Goal: Task Accomplishment & Management: Manage account settings

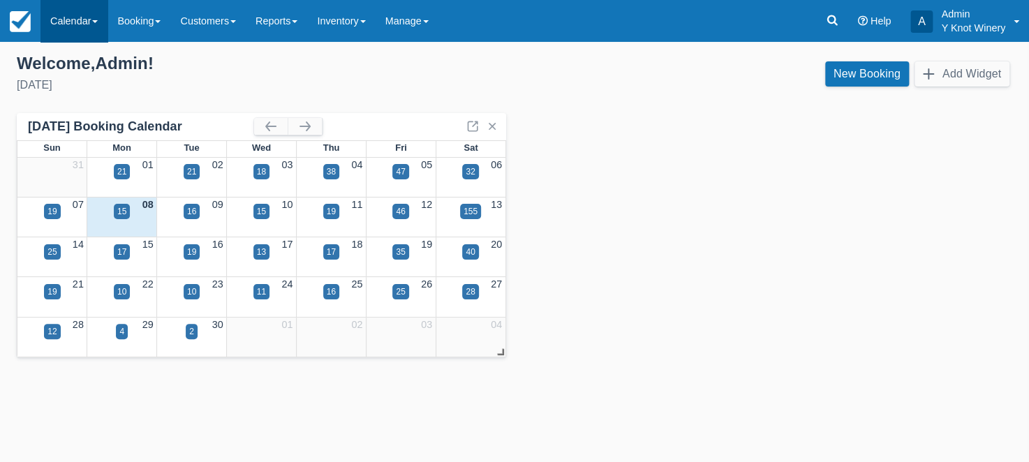
click at [92, 22] on link "Calendar" at bounding box center [73, 21] width 67 height 42
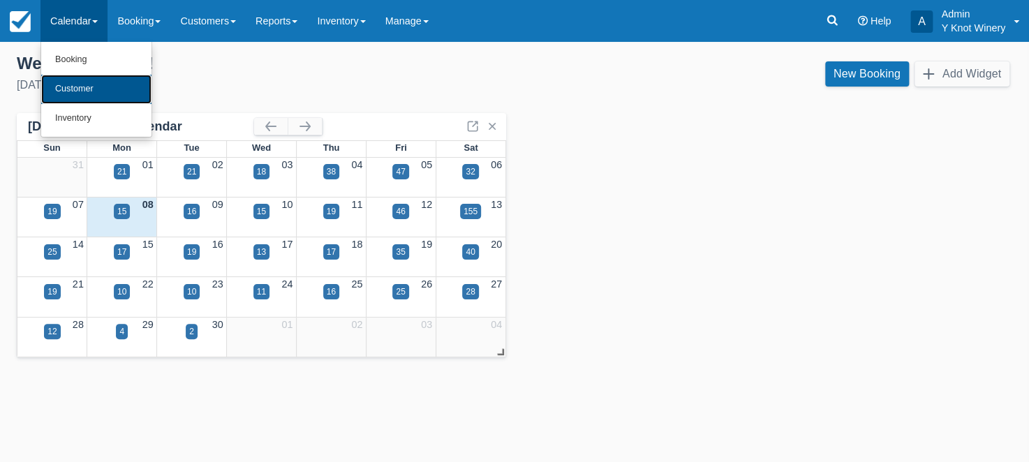
click at [92, 91] on link "Customer" at bounding box center [96, 89] width 110 height 29
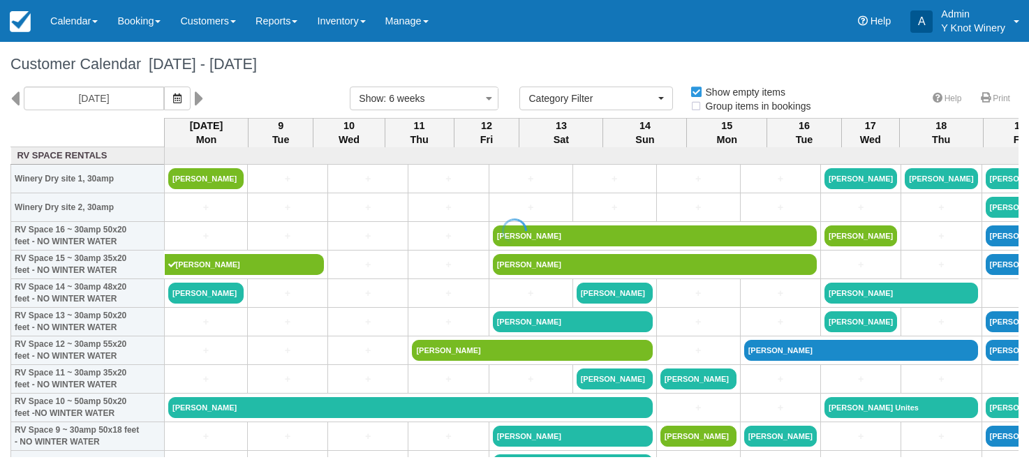
select select
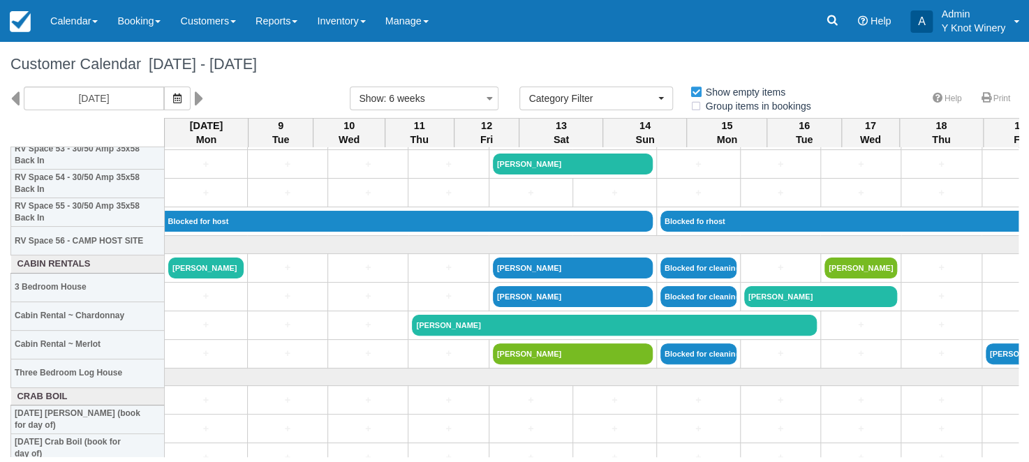
scroll to position [1594, 0]
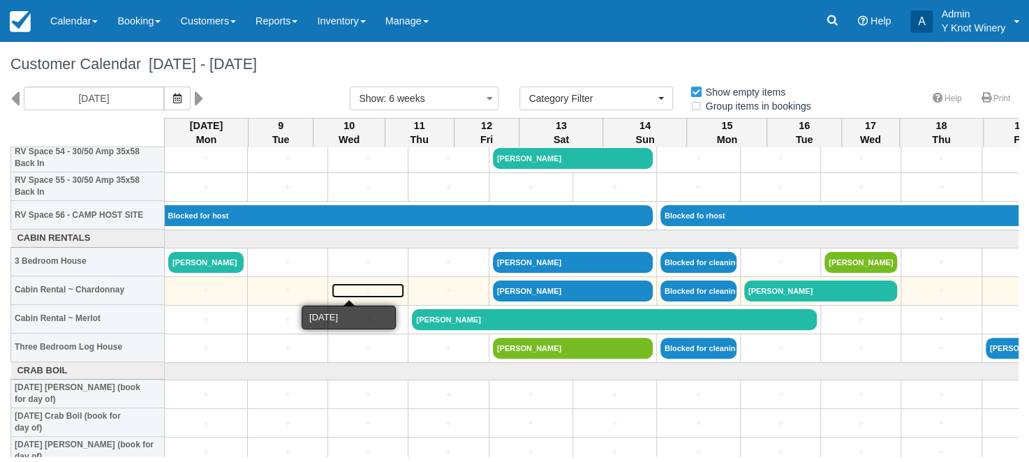
click at [331, 288] on link "+" at bounding box center [367, 290] width 73 height 15
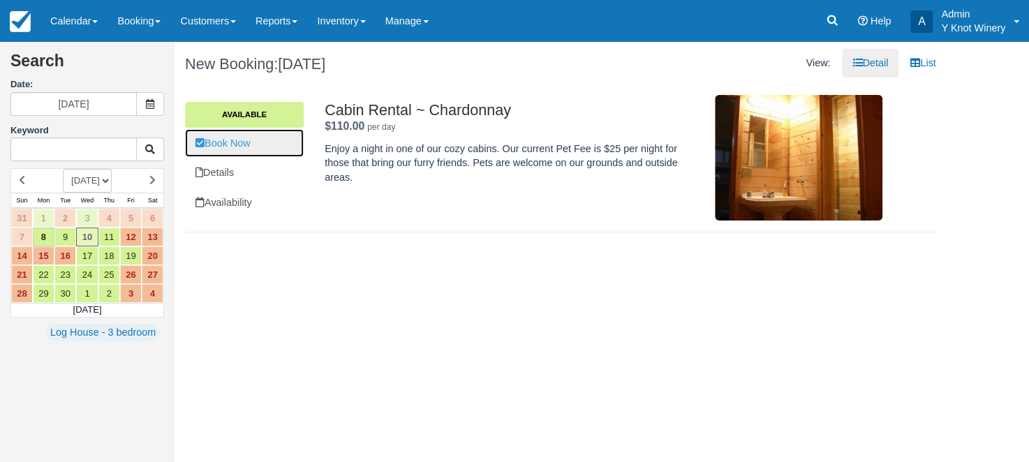
click at [255, 143] on link "Book Now" at bounding box center [244, 143] width 119 height 29
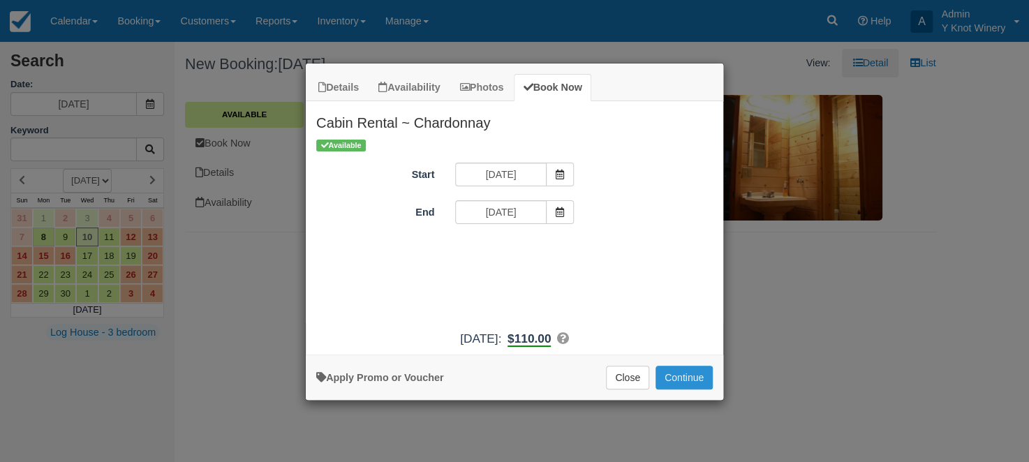
click at [689, 377] on button "Continue" at bounding box center [683, 378] width 57 height 24
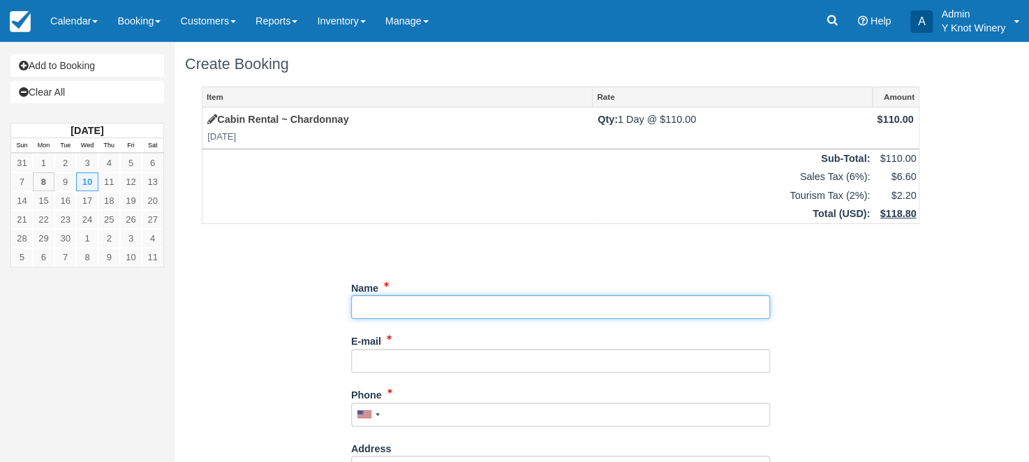
click at [368, 306] on input "Name" at bounding box center [560, 307] width 419 height 24
type input "Kathy Mcmanus"
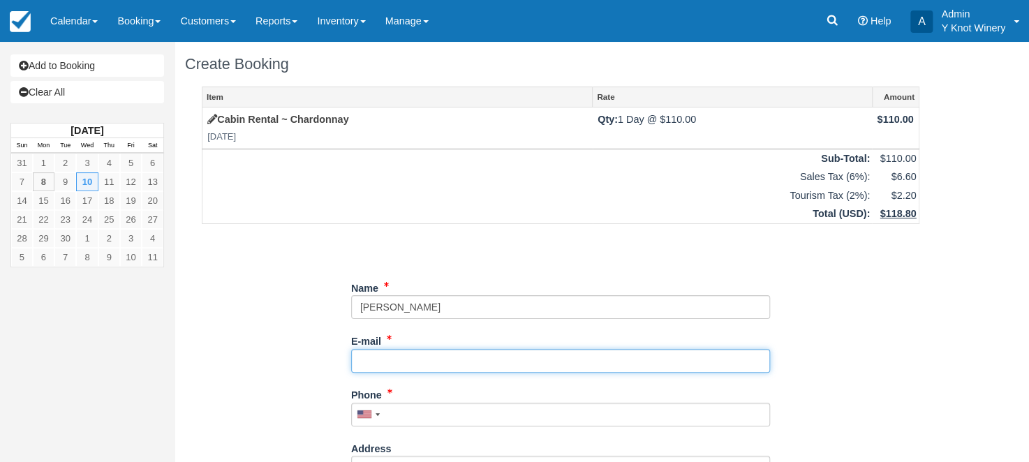
click at [366, 361] on input "E-mail" at bounding box center [560, 361] width 419 height 24
type input "[EMAIL_ADDRESS][DOMAIN_NAME]"
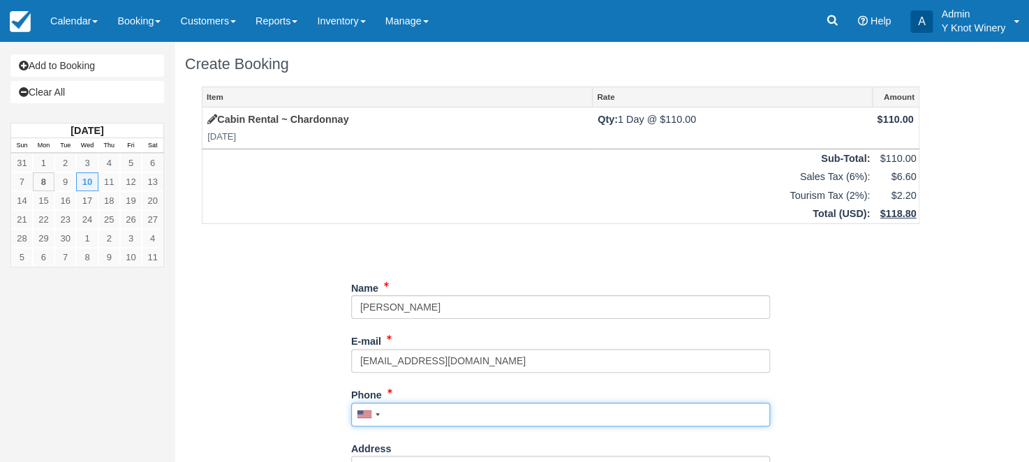
click at [399, 414] on input "Phone" at bounding box center [560, 415] width 419 height 24
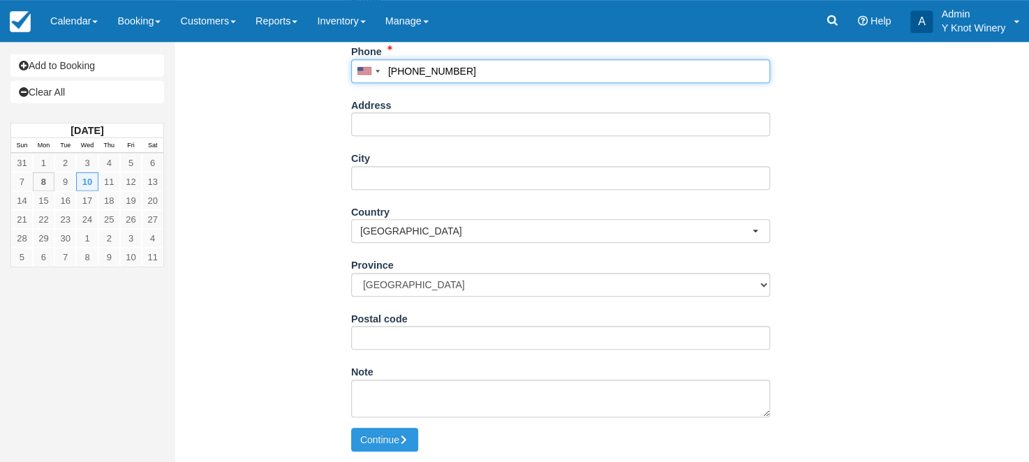
scroll to position [346, 0]
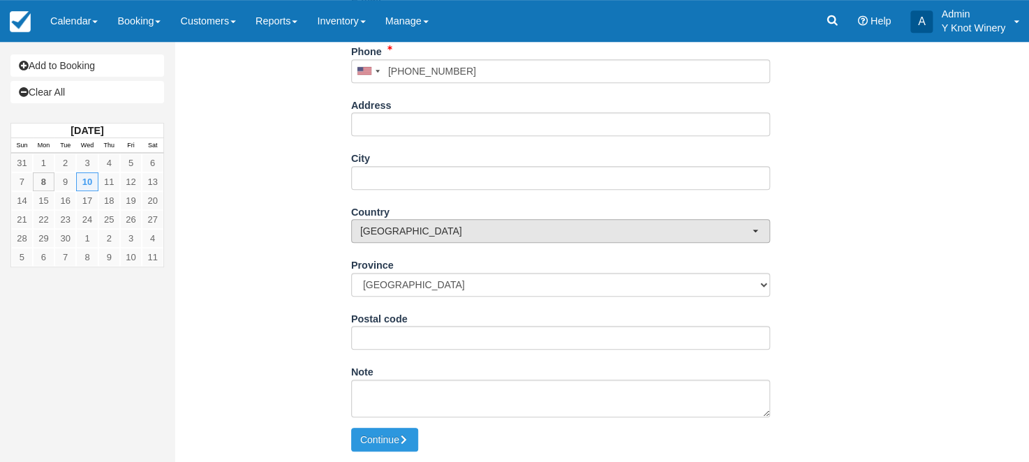
type input "(208) 600-7767"
click at [753, 220] on button "Canada" at bounding box center [560, 231] width 419 height 24
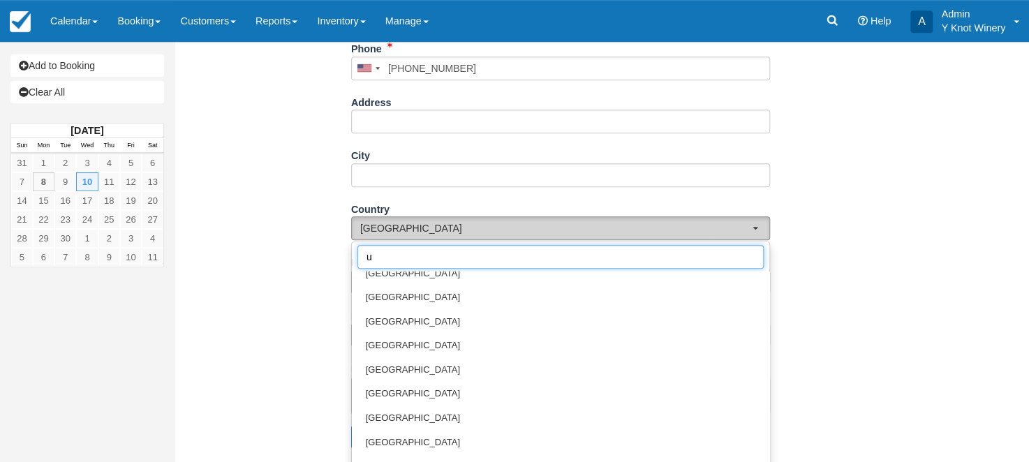
scroll to position [0, 0]
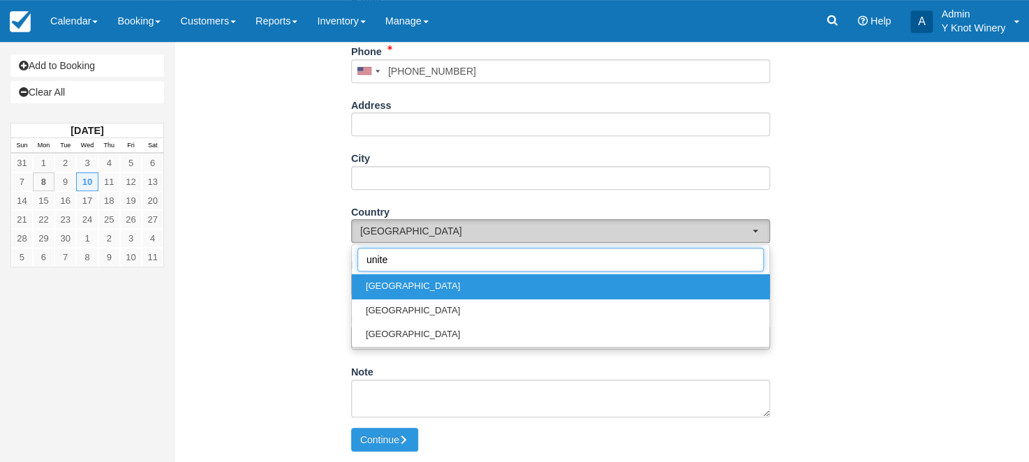
type input "united"
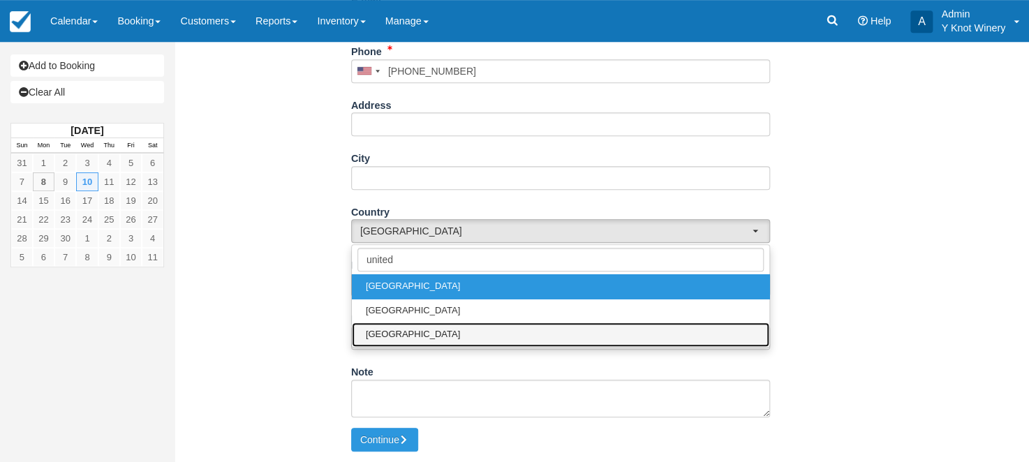
click at [423, 329] on link "United States" at bounding box center [560, 334] width 417 height 24
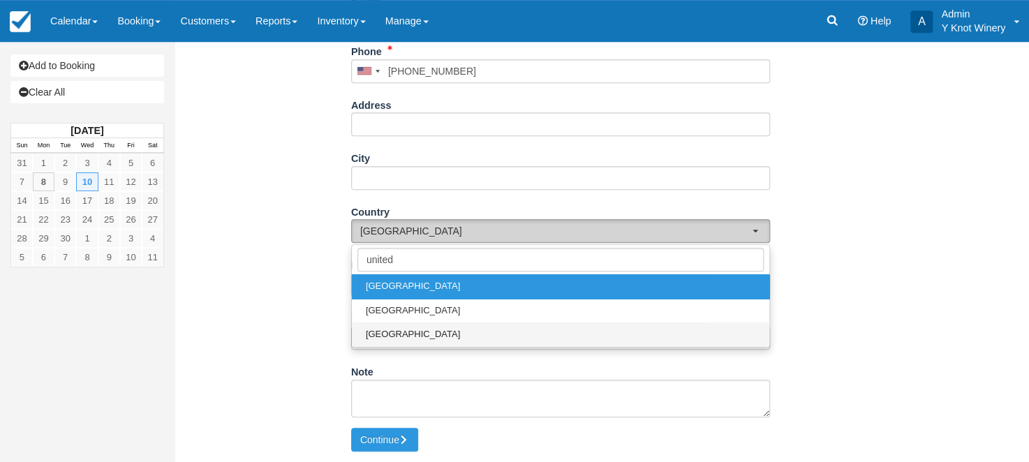
select select "US"
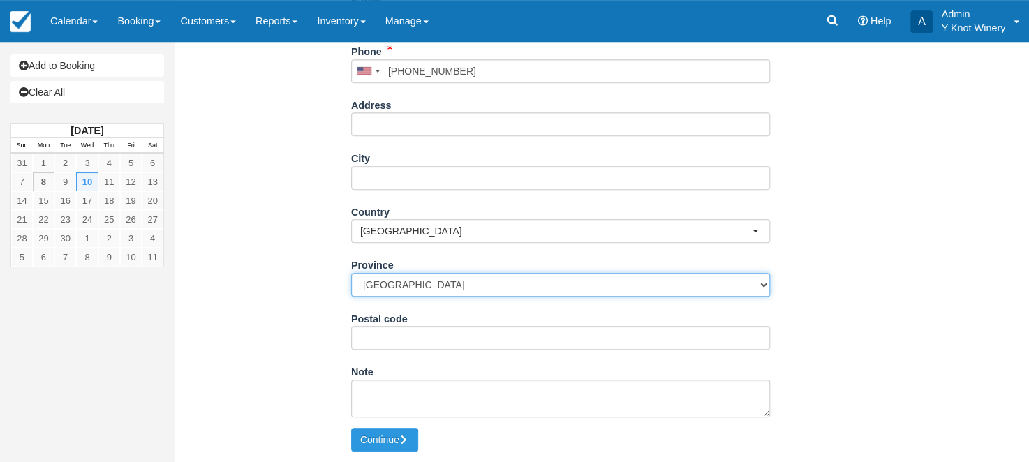
click at [351, 273] on select "Alberta British Columbia Manitoba New Brunswick Newfoundland and Labrador North…" at bounding box center [560, 285] width 419 height 24
click at [351, 273] on select "Please Select Alabama Alaska Arizona Arkansas California Colorado Connecticut D…" at bounding box center [560, 285] width 419 height 24
select select "ID"
click option "Idaho" at bounding box center [0, 0] width 0 height 0
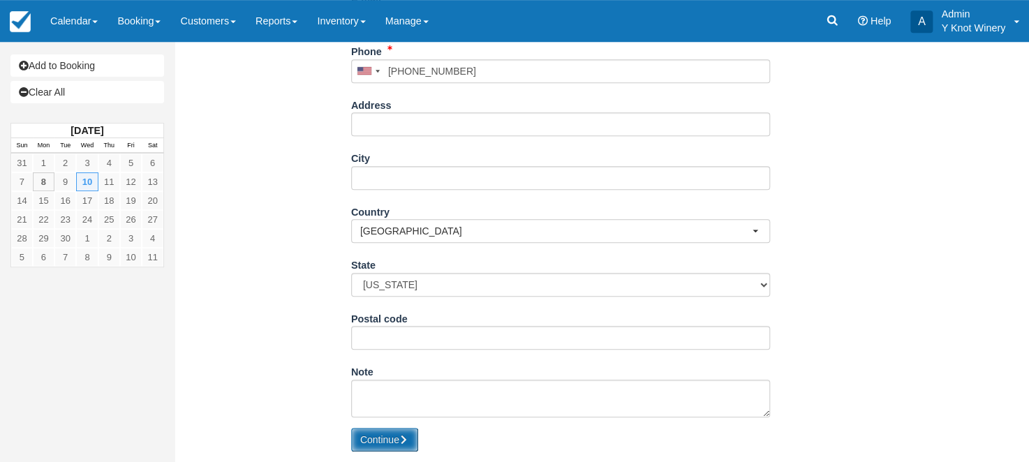
drag, startPoint x: 377, startPoint y: 435, endPoint x: 389, endPoint y: 446, distance: 15.8
click at [377, 435] on button "Continue" at bounding box center [384, 440] width 67 height 24
type input "+12086007767"
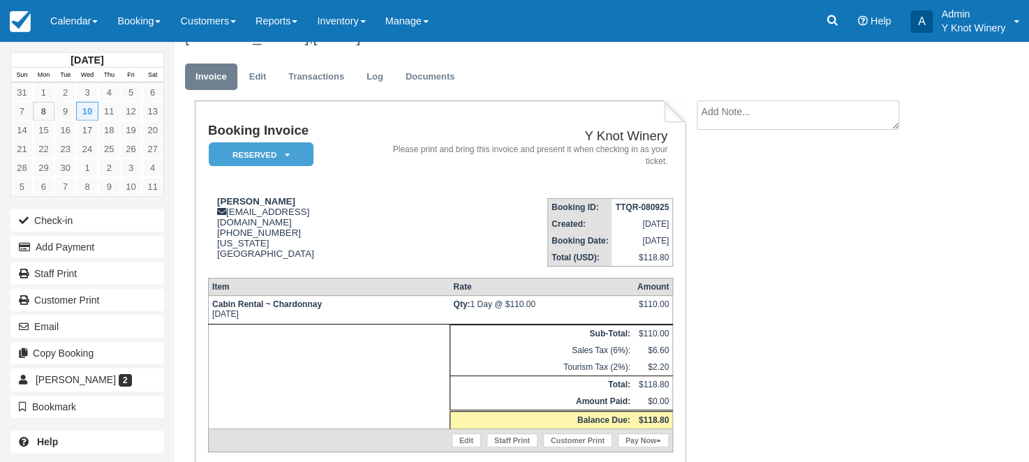
scroll to position [73, 0]
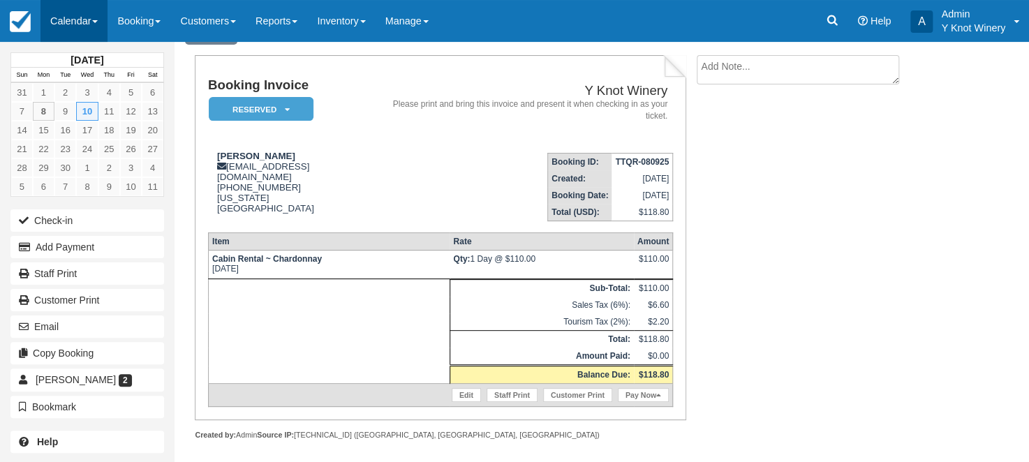
click at [94, 18] on link "Calendar" at bounding box center [73, 21] width 67 height 42
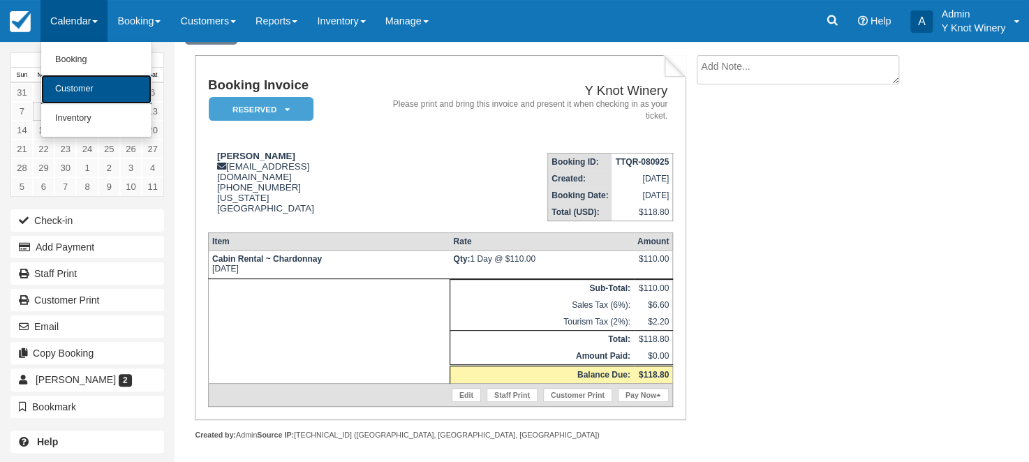
click at [115, 91] on link "Customer" at bounding box center [96, 89] width 110 height 29
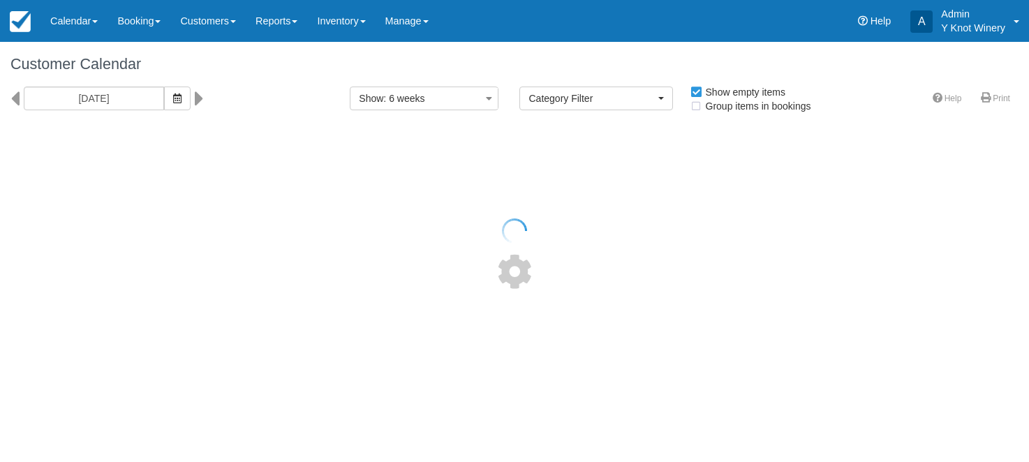
select select
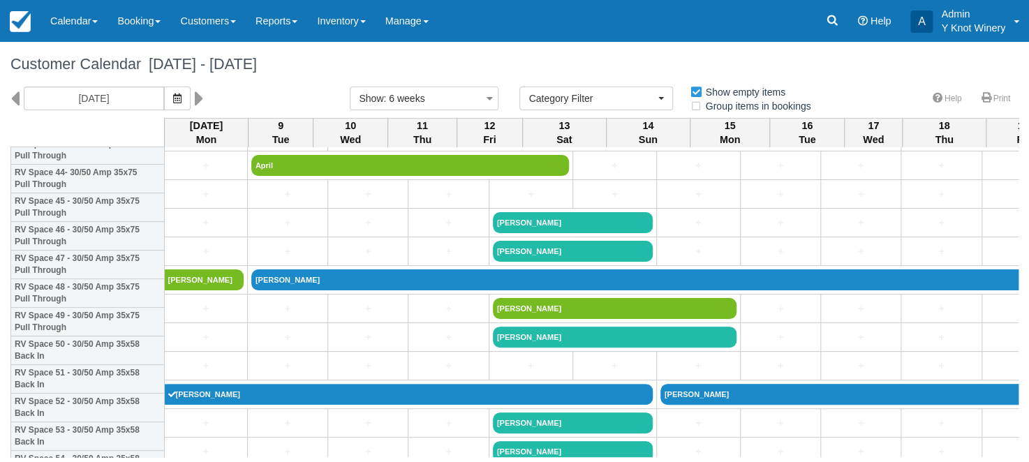
scroll to position [1340, 0]
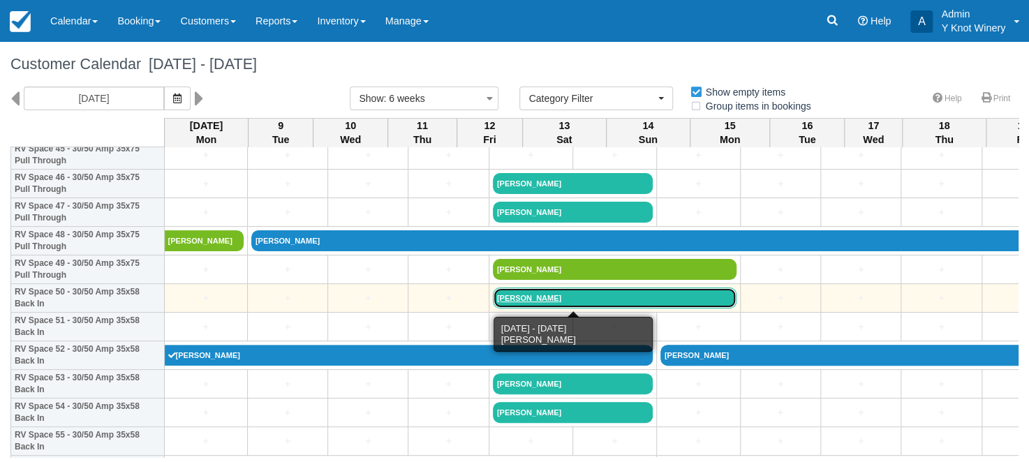
click at [493, 300] on link "[PERSON_NAME]" at bounding box center [615, 297] width 244 height 21
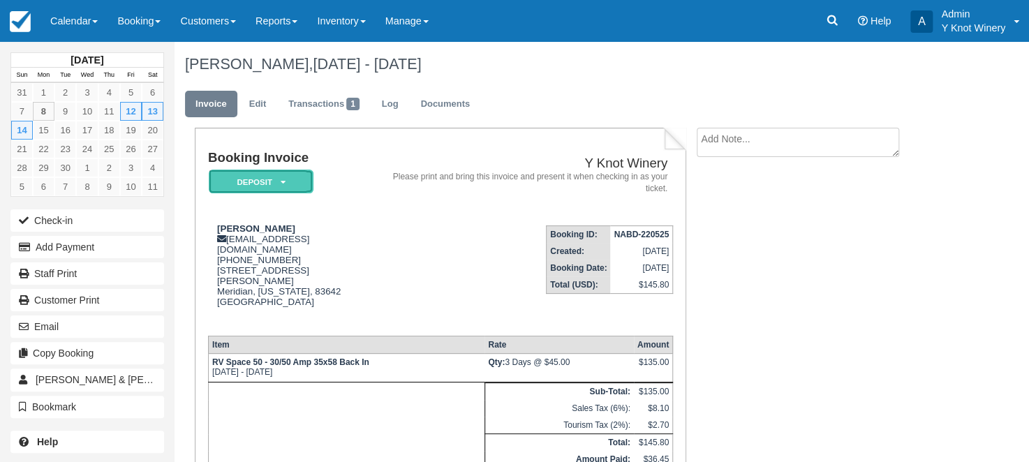
click at [283, 180] on icon at bounding box center [282, 182] width 5 height 8
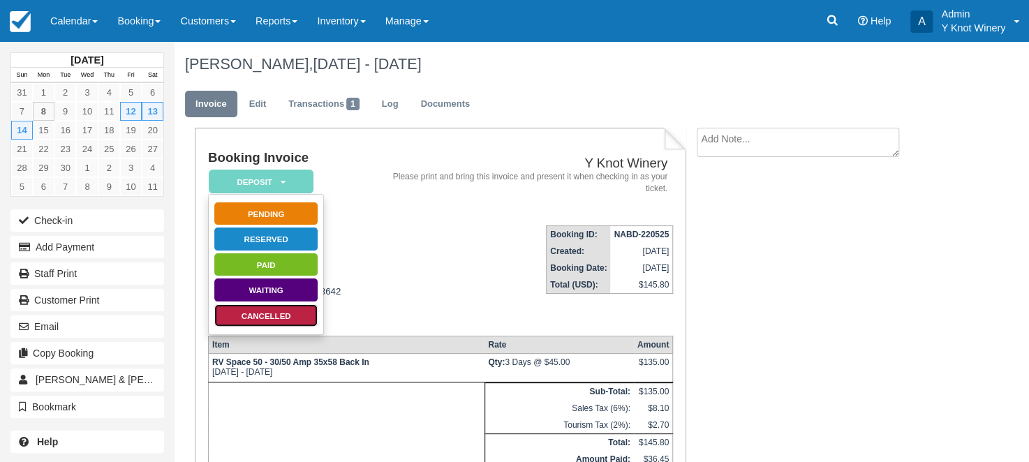
click at [287, 318] on link "Cancelled" at bounding box center [266, 316] width 105 height 24
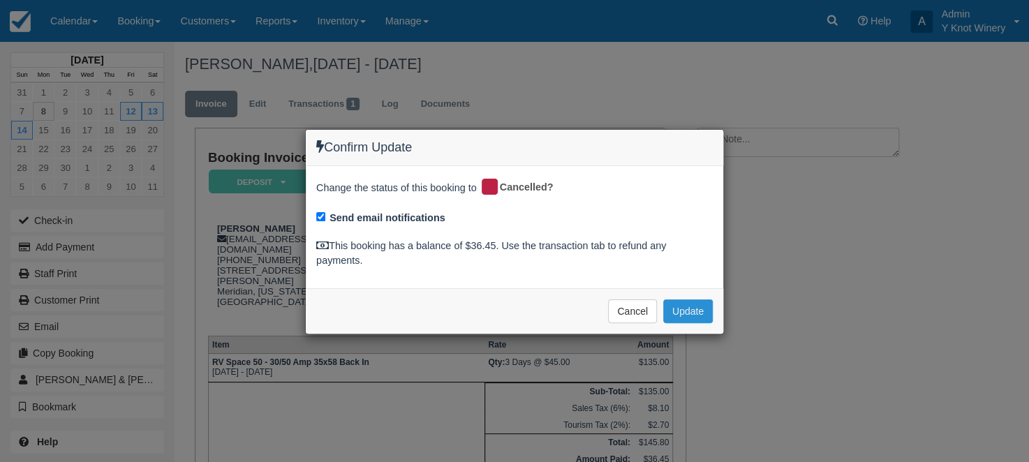
click at [688, 310] on button "Update" at bounding box center [688, 311] width 50 height 24
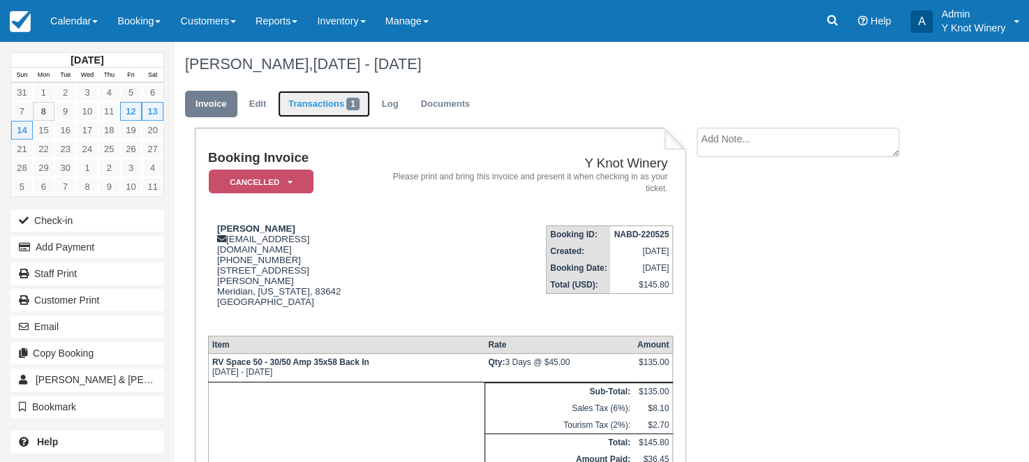
click at [324, 107] on link "Transactions 1" at bounding box center [324, 104] width 92 height 27
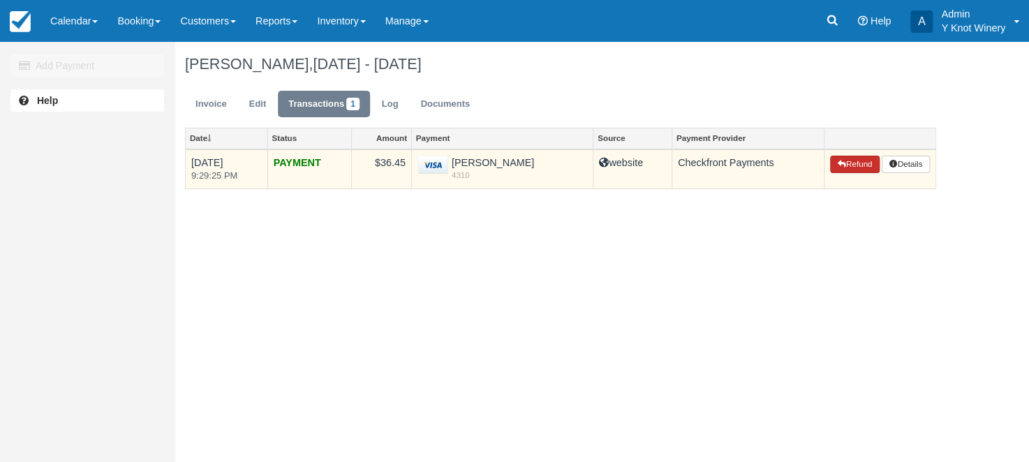
click at [858, 166] on button "Refund" at bounding box center [854, 165] width 49 height 18
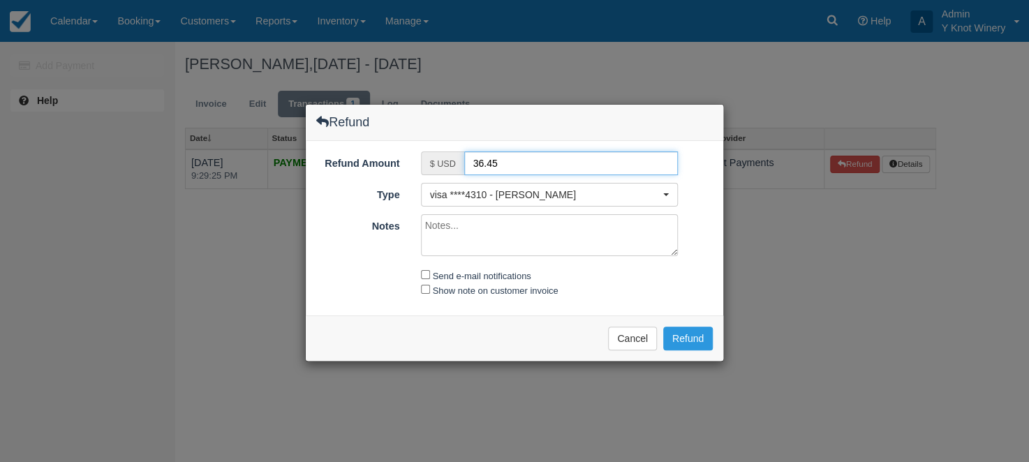
drag, startPoint x: 476, startPoint y: 161, endPoint x: 467, endPoint y: 163, distance: 9.3
click at [467, 163] on input "36.45" at bounding box center [571, 163] width 214 height 24
type input "16.45"
click at [454, 230] on textarea "Notes" at bounding box center [549, 235] width 257 height 42
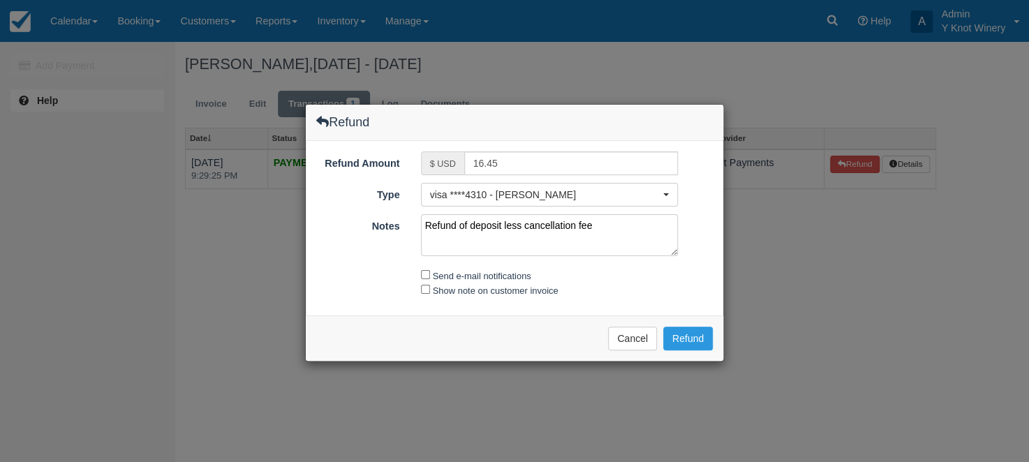
type textarea "Refund of deposit less cancellation fee"
click at [420, 270] on div "Send e-mail notifications" at bounding box center [549, 275] width 278 height 16
click at [425, 289] on input "Show note on customer invoice" at bounding box center [425, 289] width 9 height 9
checkbox input "true"
click at [427, 273] on input "Send e-mail notifications" at bounding box center [425, 274] width 9 height 9
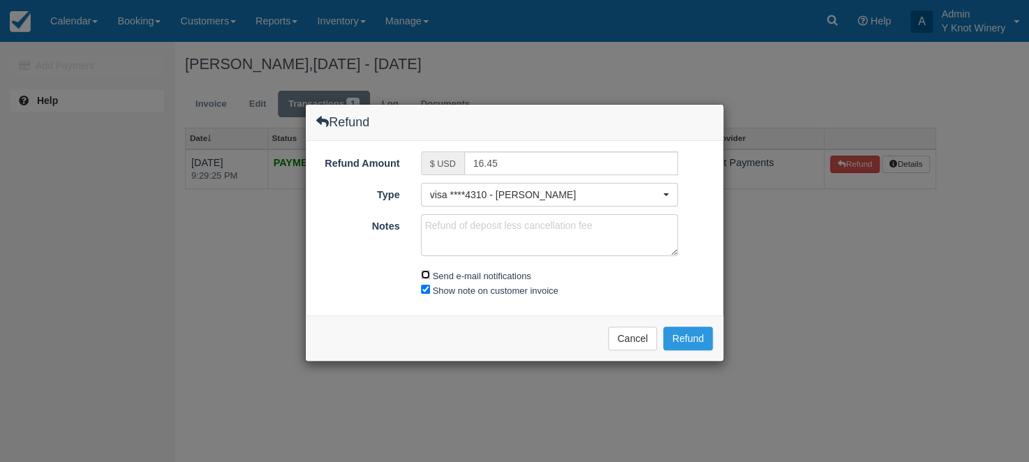
checkbox input "true"
click at [679, 339] on button "Refund" at bounding box center [688, 339] width 50 height 24
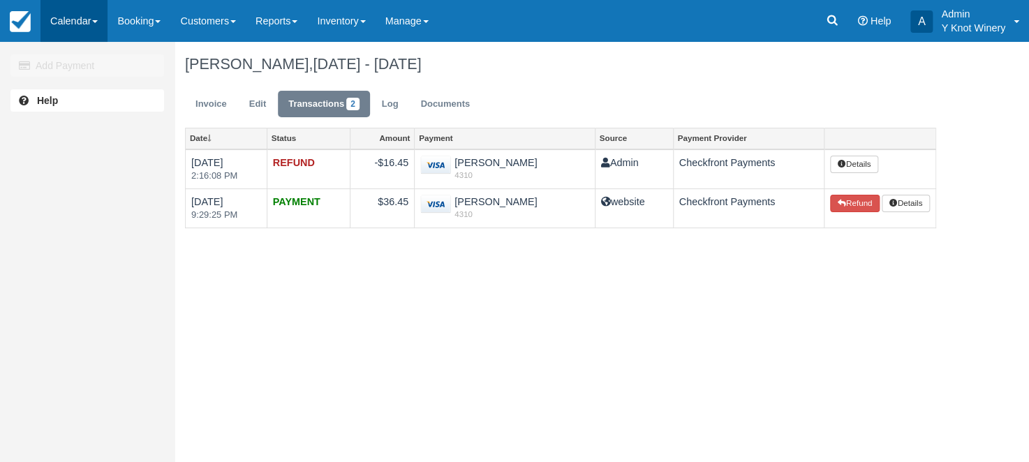
click at [95, 21] on link "Calendar" at bounding box center [73, 21] width 67 height 42
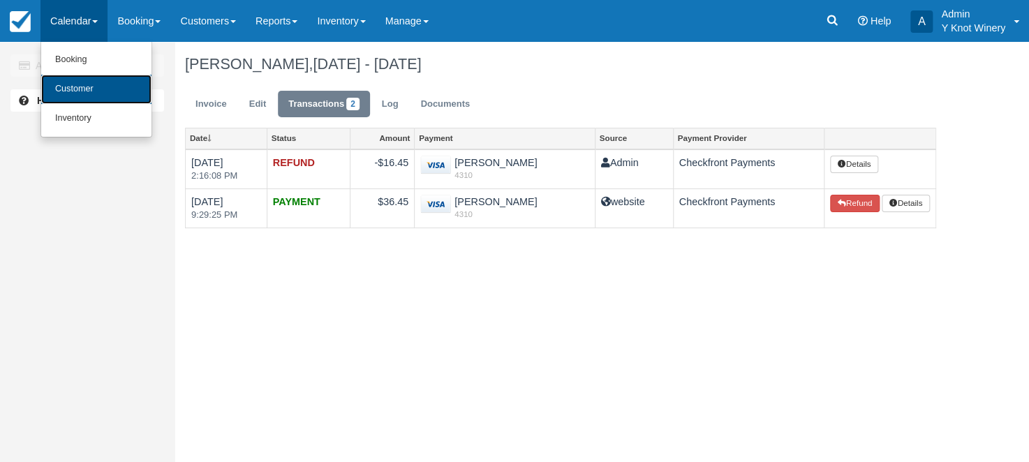
click at [88, 86] on link "Customer" at bounding box center [96, 89] width 110 height 29
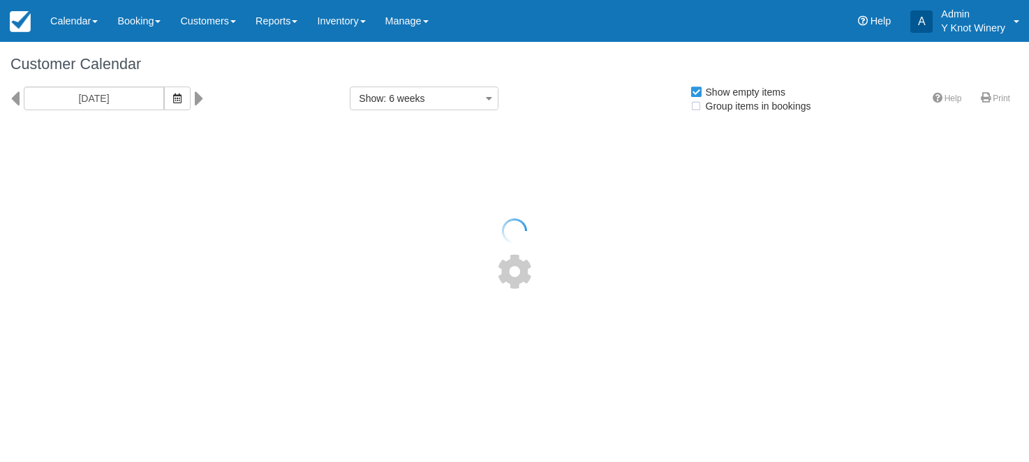
select select
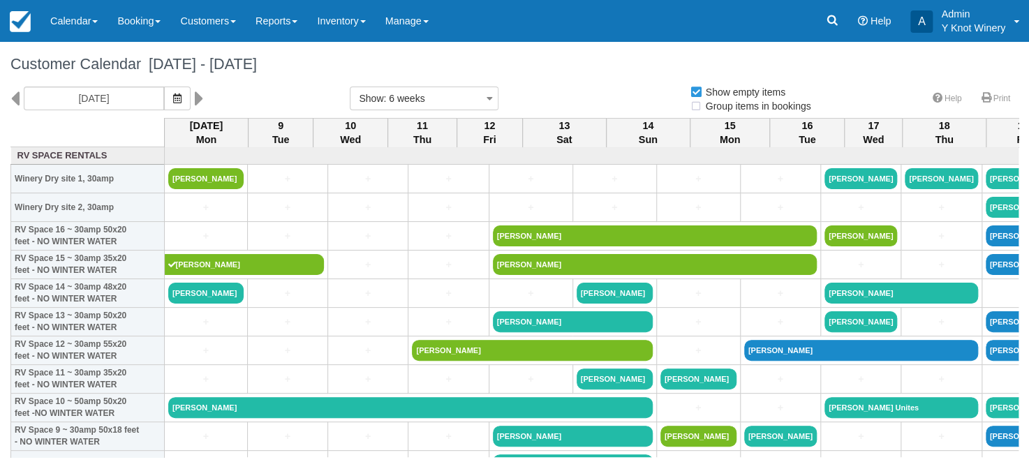
select select
click at [105, 26] on link "Calendar" at bounding box center [73, 21] width 67 height 42
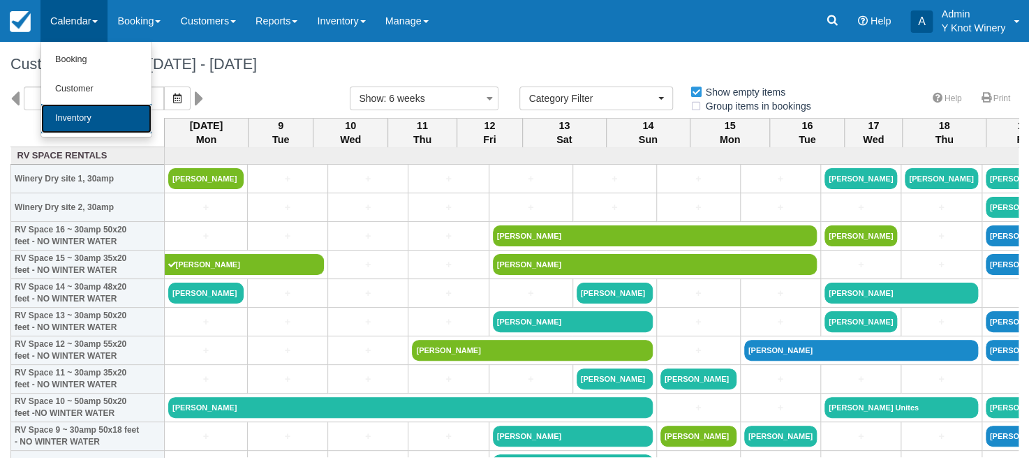
click at [103, 116] on link "Inventory" at bounding box center [96, 118] width 110 height 29
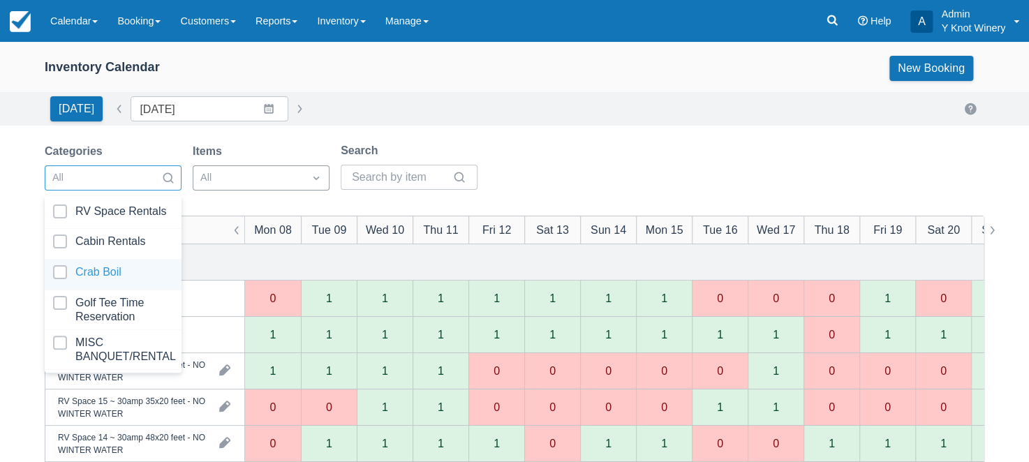
click at [130, 266] on div at bounding box center [113, 274] width 120 height 19
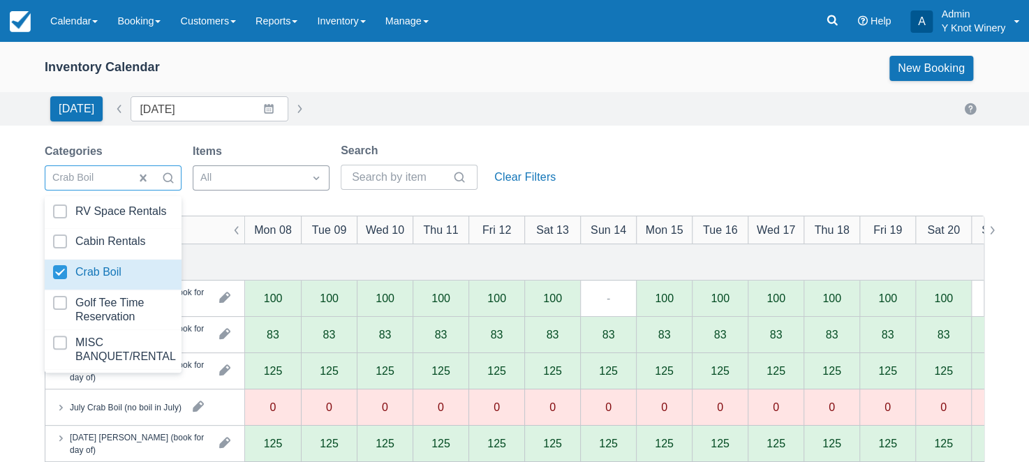
click at [502, 63] on div "Inventory Calendar New Booking" at bounding box center [514, 68] width 939 height 25
